Goal: Navigation & Orientation: Find specific page/section

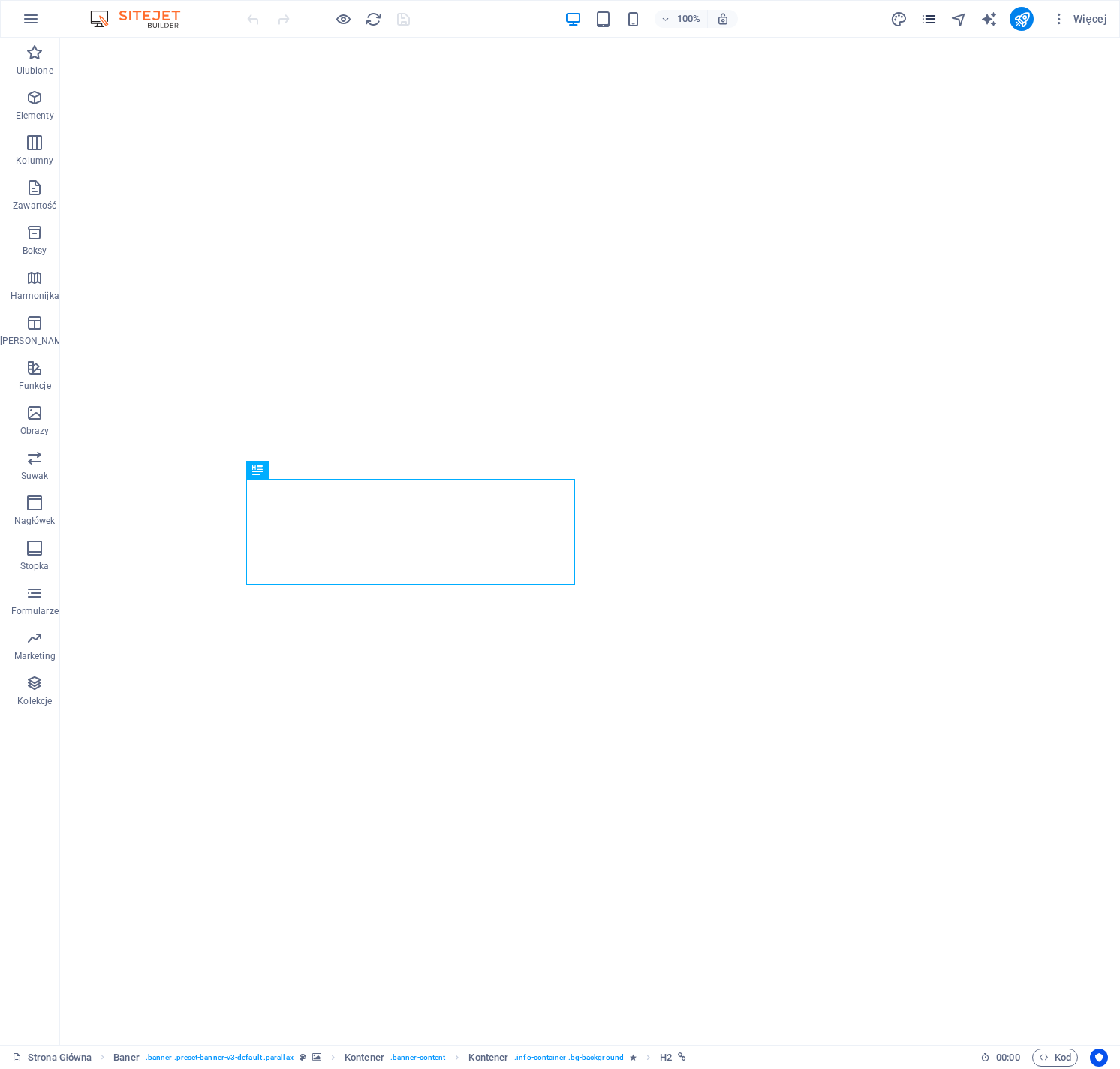
click at [935, 19] on icon "pages" at bounding box center [928, 19] width 17 height 17
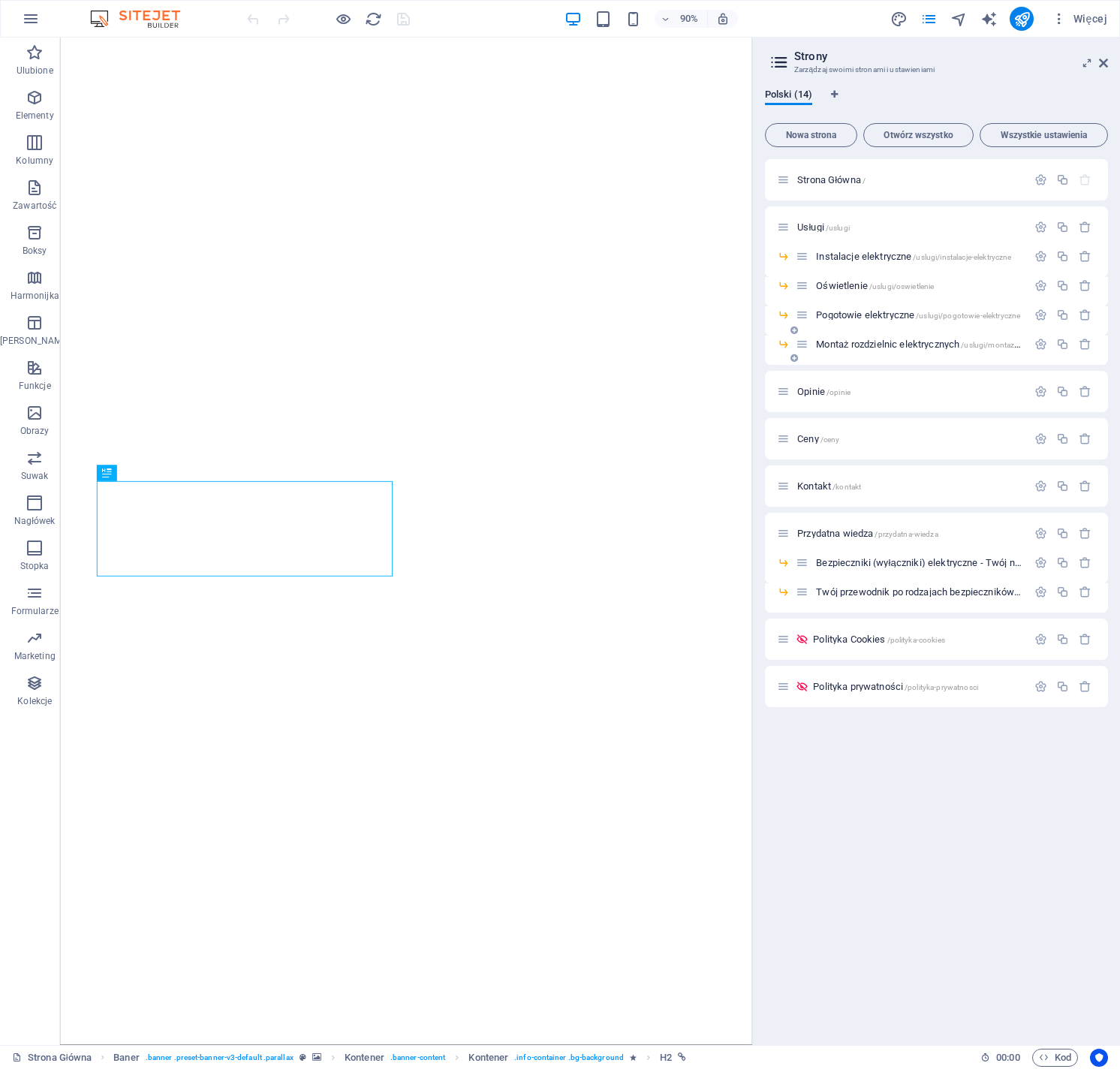
click at [921, 350] on div "Montaż rozdzielnic elektrycznych /uslugi/montaz-rozdzielnic-elektrycznych" at bounding box center [911, 344] width 232 height 17
click at [921, 341] on span "Montaż rozdzielnic elektrycznych /uslugi/montaz-rozdzielnic-elektrycznych" at bounding box center [958, 344] width 286 height 11
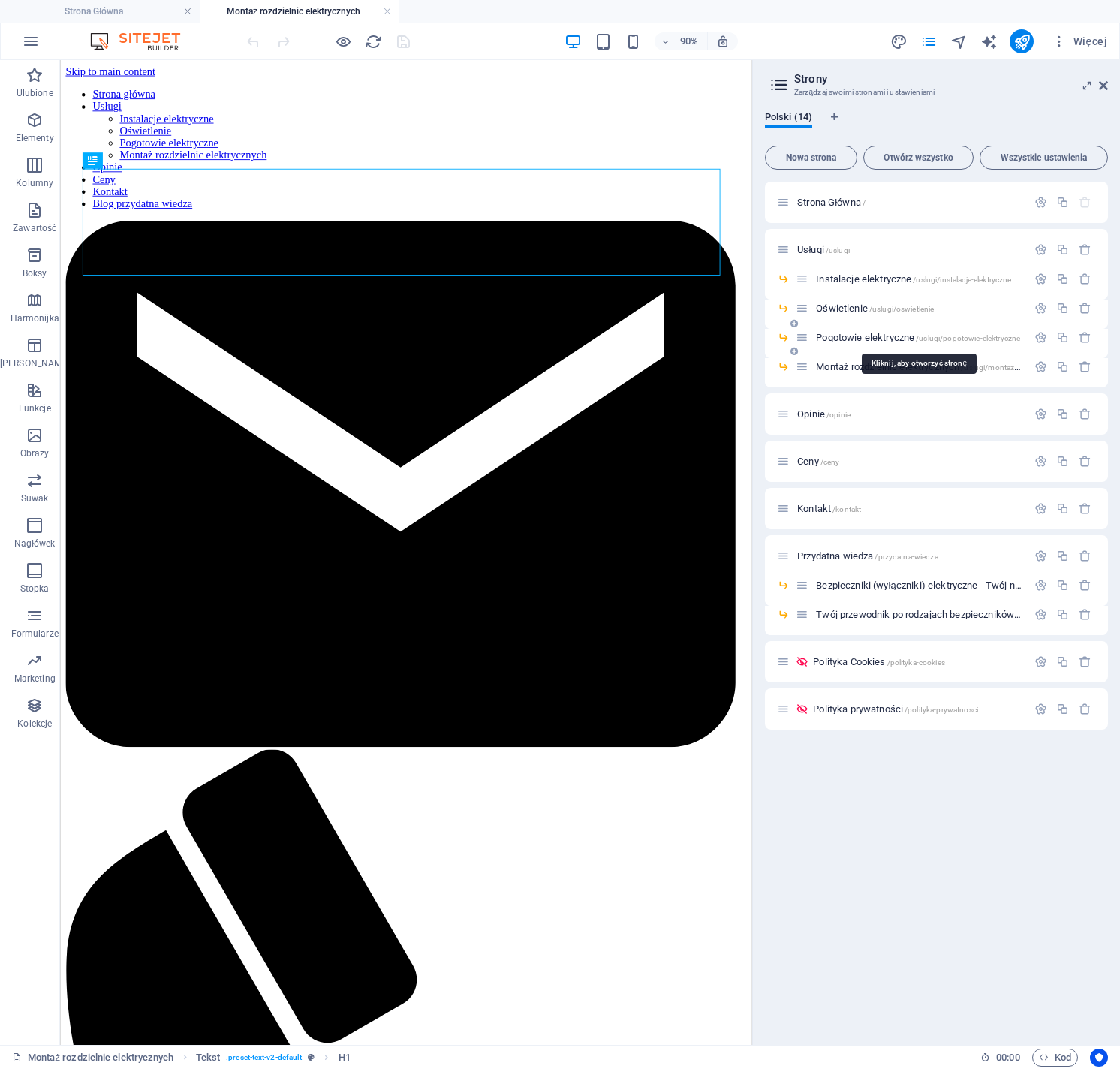
click at [898, 338] on span "Pogotowie elektryczne /uslugi/pogotowie-elektryczne" at bounding box center [918, 337] width 204 height 11
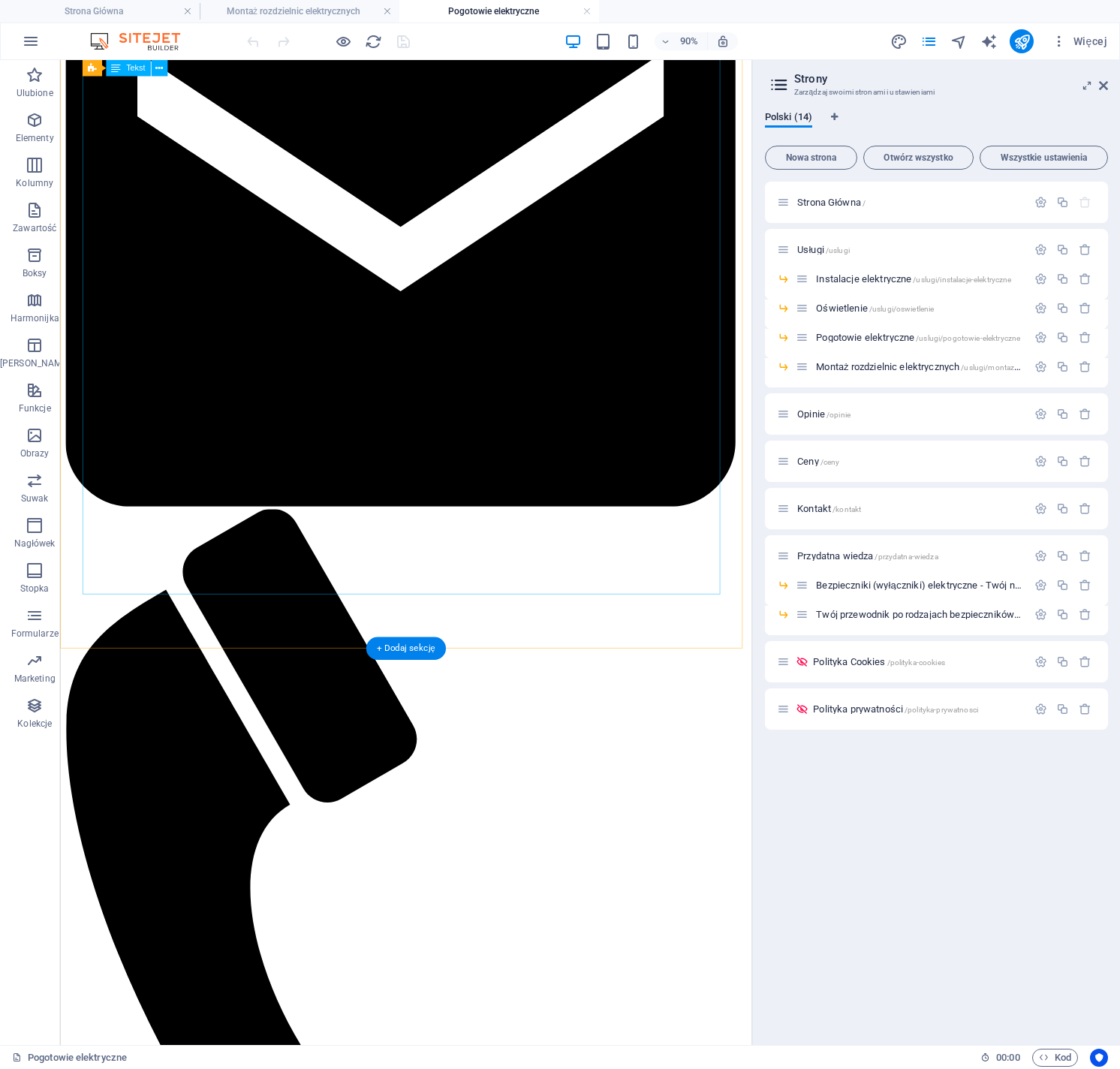
scroll to position [190, 0]
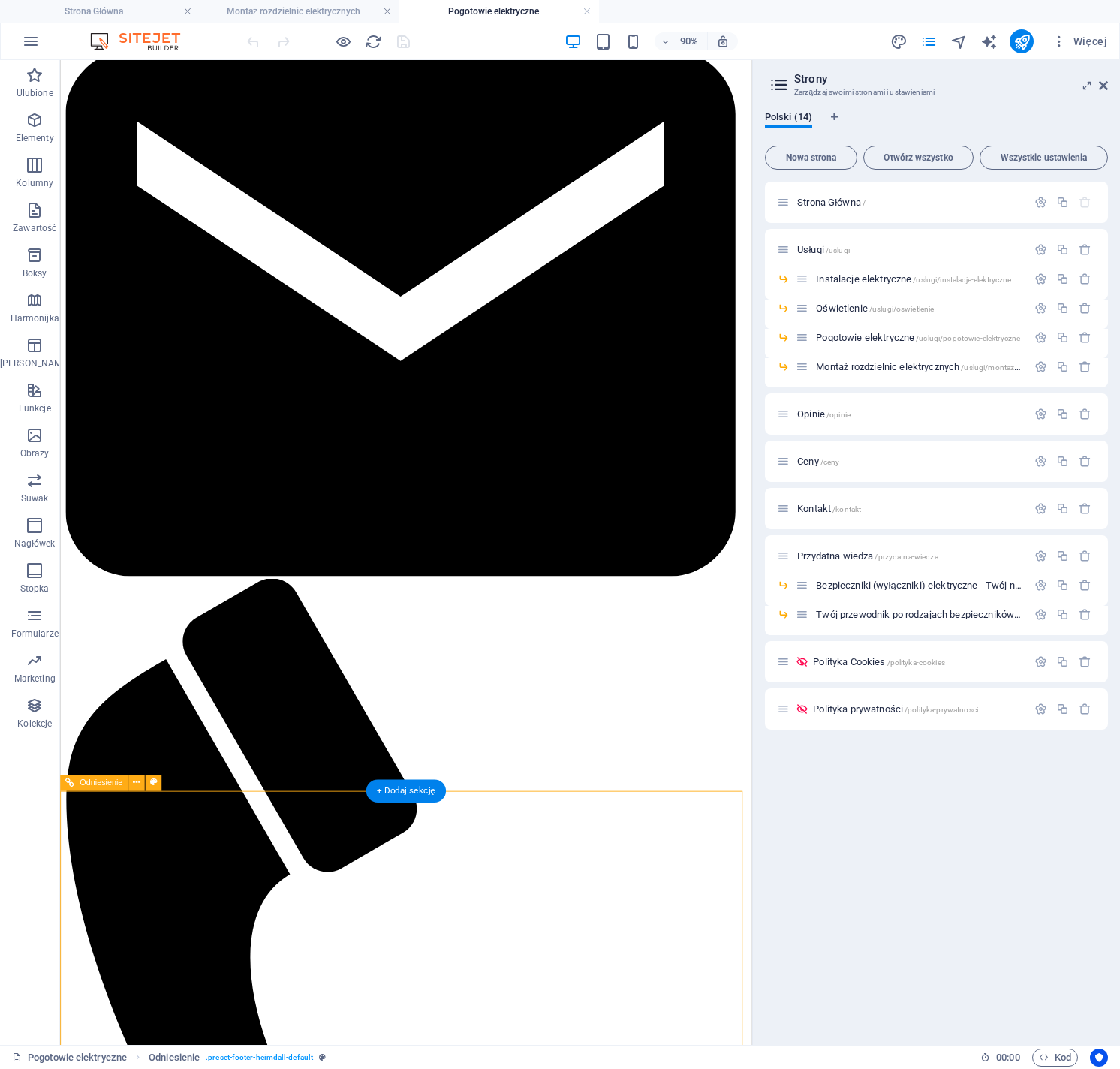
scroll to position [0, 0]
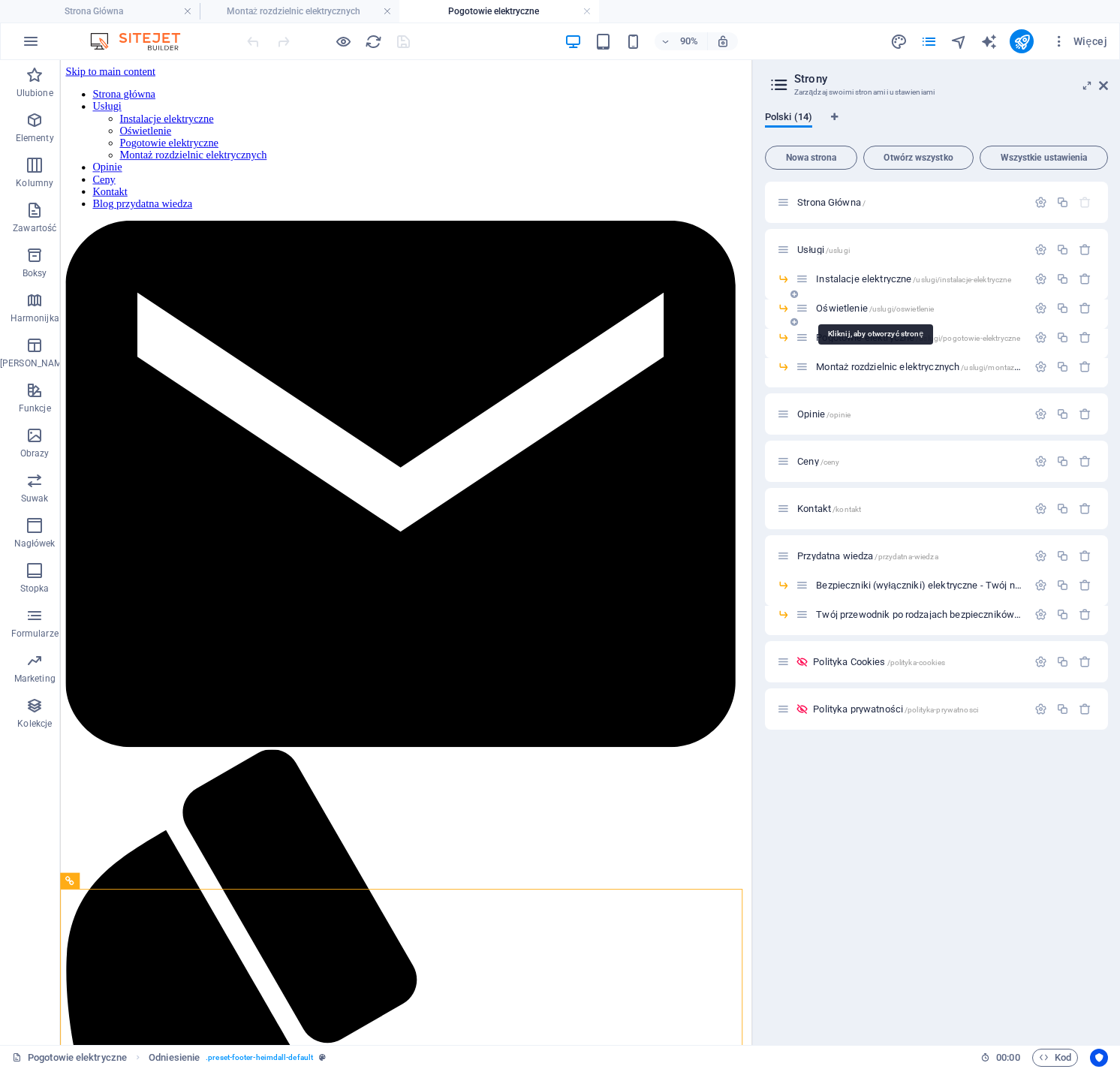
click at [837, 304] on span "Oświetlenie /uslugi/oswietlenie" at bounding box center [874, 307] width 118 height 11
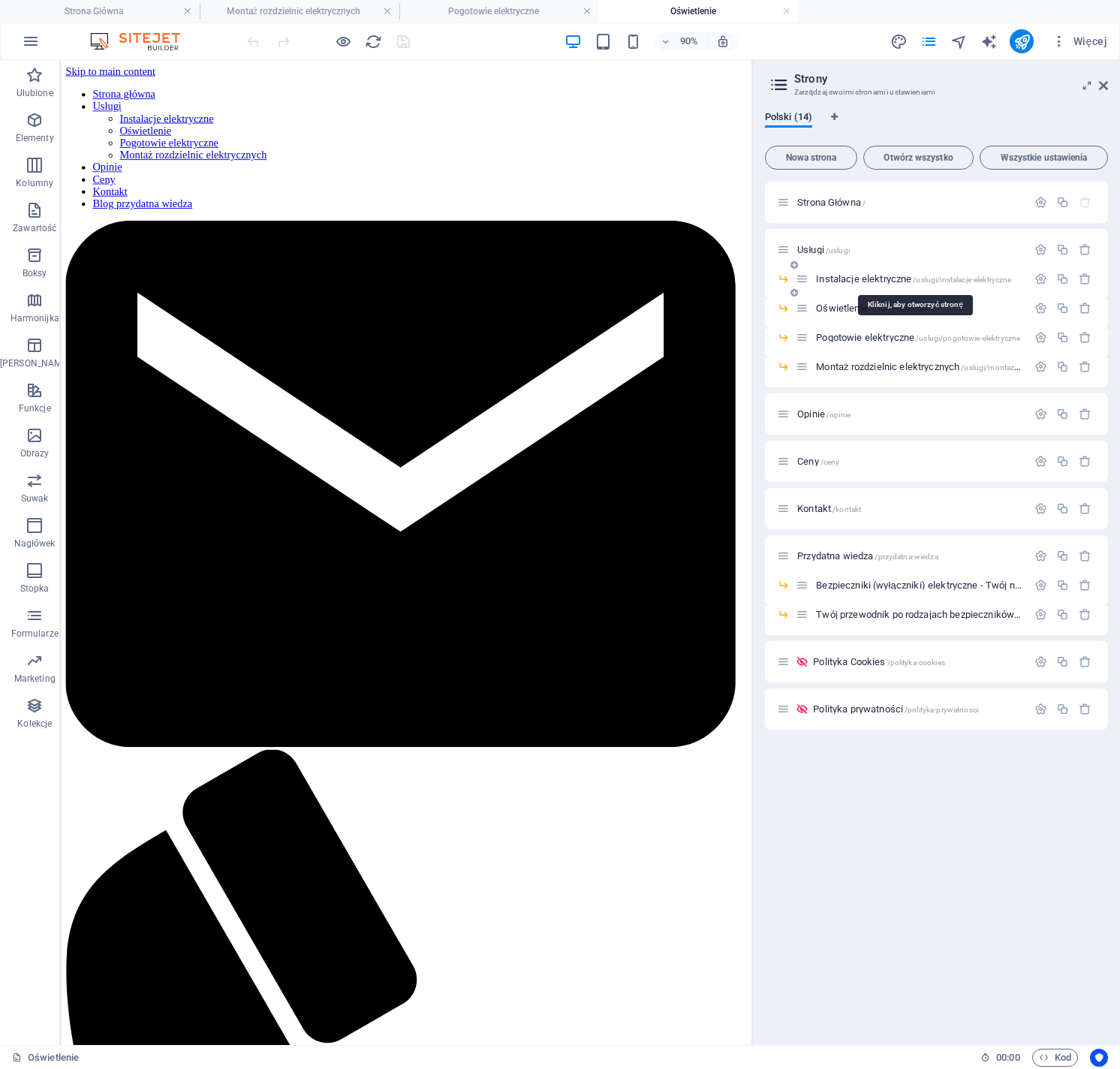
click at [883, 280] on span "Instalacje elektryczne /uslugi/instalacje-elektryczne" at bounding box center [913, 278] width 195 height 11
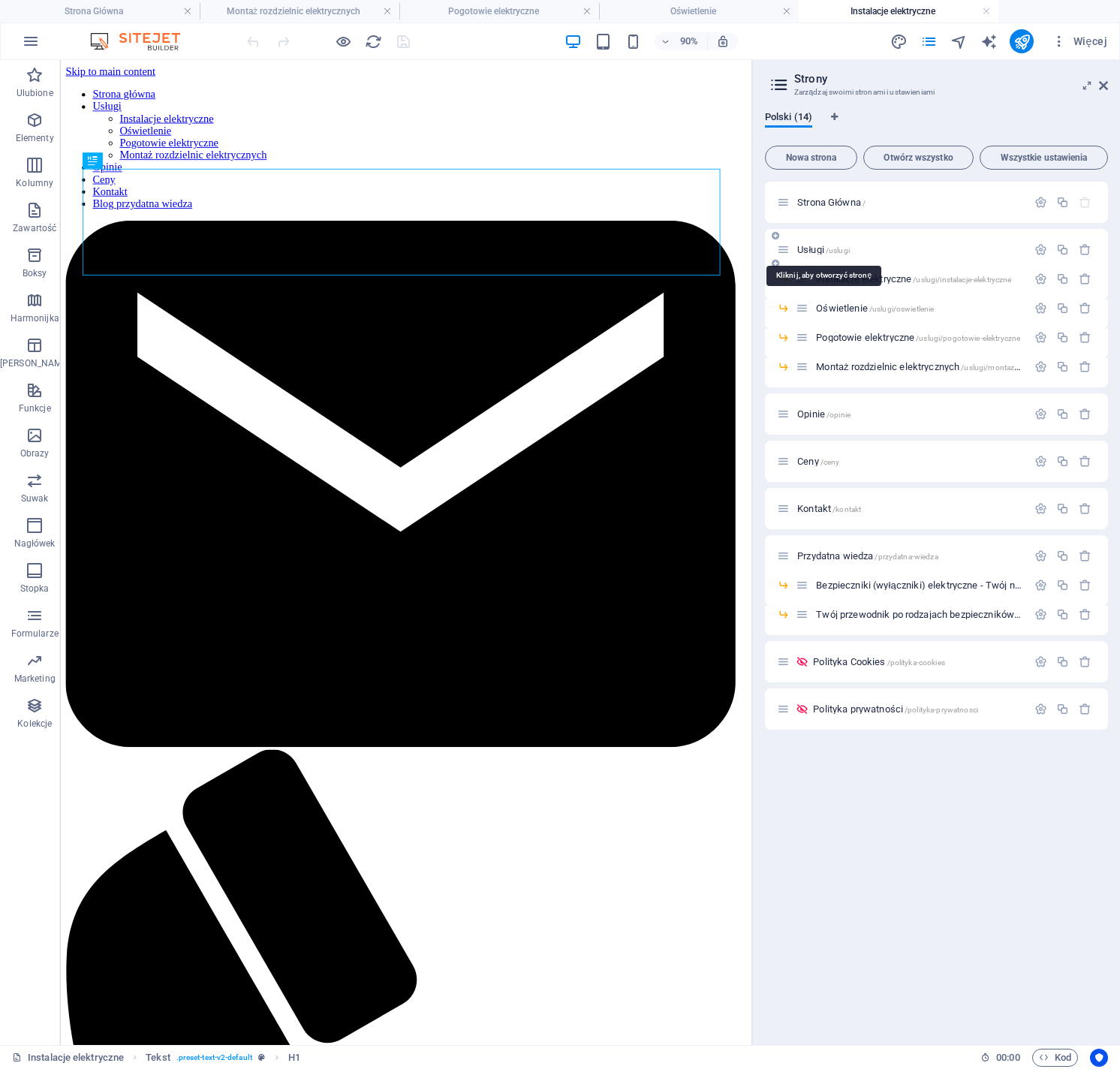
click at [822, 250] on span "Usługi /uslugi" at bounding box center [823, 250] width 53 height 11
